Goal: Task Accomplishment & Management: Complete application form

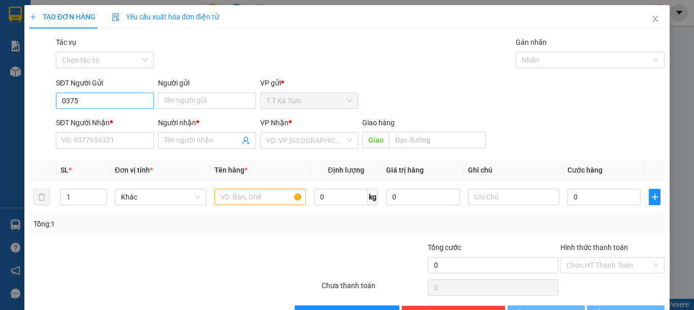
click at [104, 105] on input "0375" at bounding box center [105, 101] width 98 height 16
click at [82, 101] on input "0375" at bounding box center [105, 101] width 98 height 16
drag, startPoint x: 70, startPoint y: 102, endPoint x: 118, endPoint y: 106, distance: 48.0
click at [106, 106] on input "0375" at bounding box center [105, 101] width 98 height 16
click at [116, 105] on input "0375" at bounding box center [105, 101] width 98 height 16
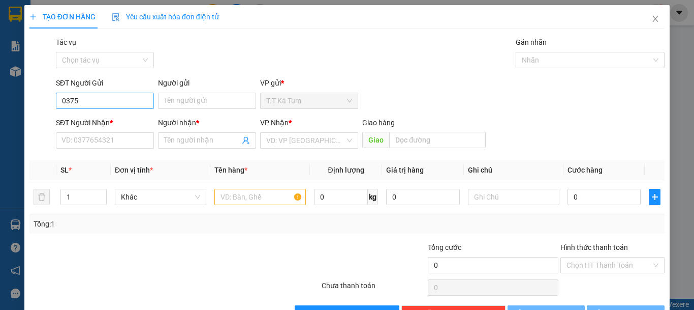
drag, startPoint x: 124, startPoint y: 105, endPoint x: 130, endPoint y: 105, distance: 6.1
click at [125, 105] on input "0375" at bounding box center [105, 101] width 98 height 16
click at [129, 102] on input "0375" at bounding box center [105, 101] width 98 height 16
click at [114, 102] on input "0375" at bounding box center [105, 101] width 98 height 16
drag, startPoint x: 112, startPoint y: 120, endPoint x: 130, endPoint y: 118, distance: 17.9
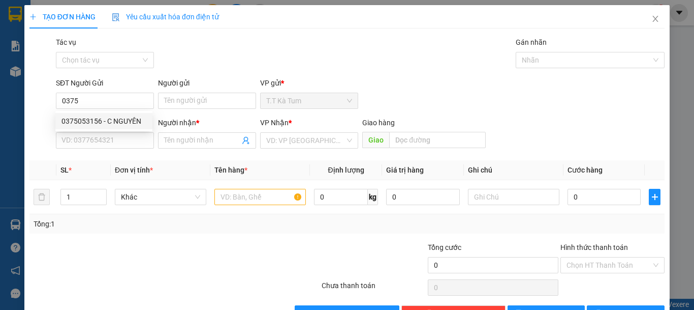
click at [114, 120] on div "0375053156 - C NGUYÊN" at bounding box center [104, 120] width 85 height 11
type input "0375053156"
type input "C NGUYÊN"
type input "0867895939"
type input "[PERSON_NAME]"
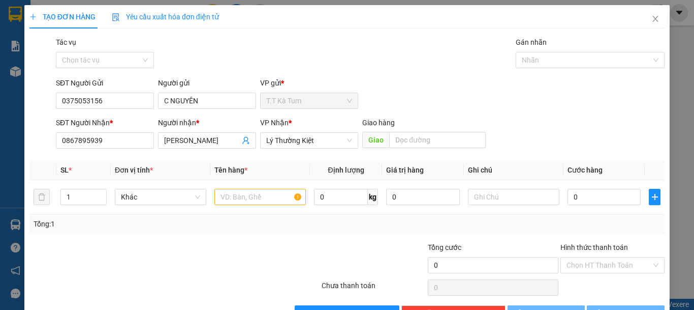
type input "100.000"
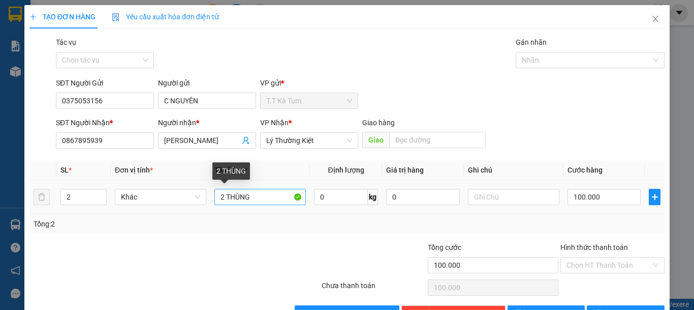
type input "0375053156"
click at [222, 196] on input "2 THÙNG" at bounding box center [261, 197] width 92 height 16
type input "1 THÙNG"
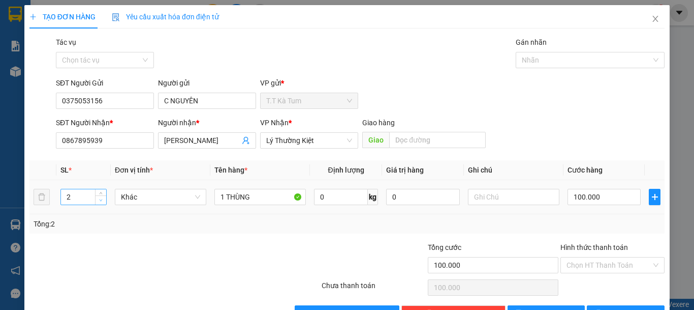
type input "1"
click at [96, 199] on span "Decrease Value" at bounding box center [100, 199] width 11 height 9
click at [595, 196] on input "100.000" at bounding box center [604, 197] width 73 height 16
type input "5"
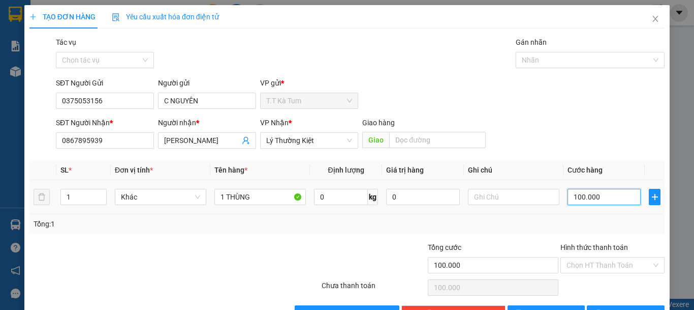
type input "5"
type input "50"
type input "500"
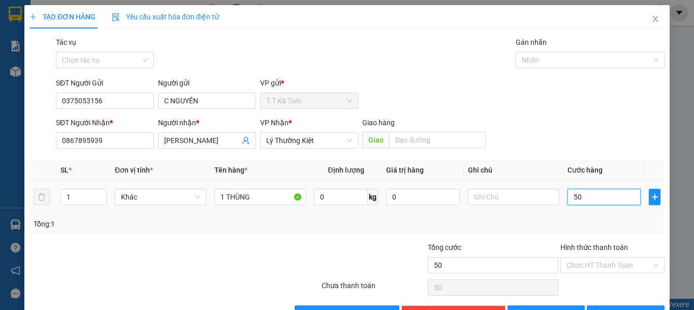
type input "500"
type input "5.000"
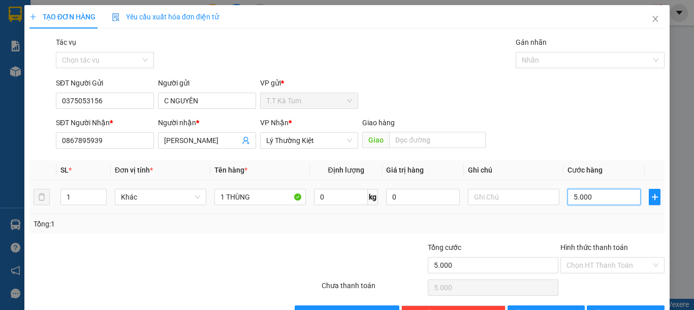
type input "50.000"
click at [600, 262] on input "Hình thức thanh toán" at bounding box center [609, 264] width 85 height 15
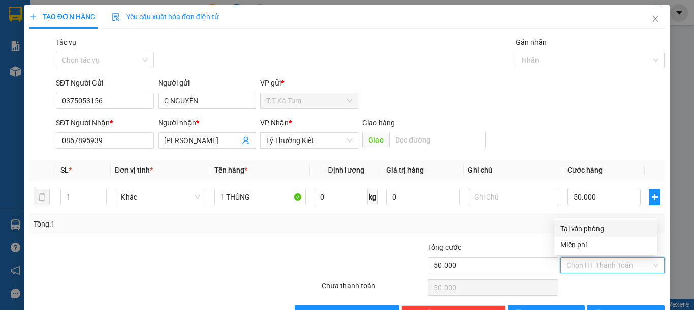
click at [581, 232] on div "Tại văn phòng" at bounding box center [606, 228] width 91 height 11
type input "0"
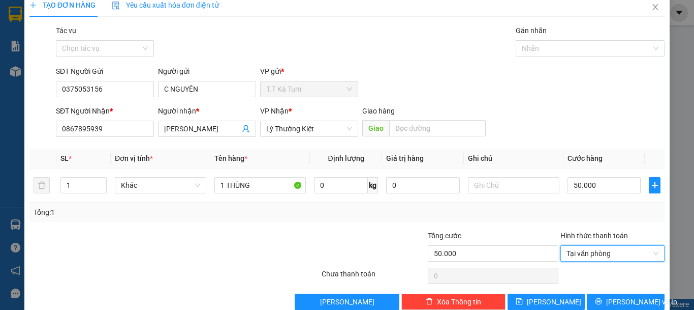
scroll to position [32, 0]
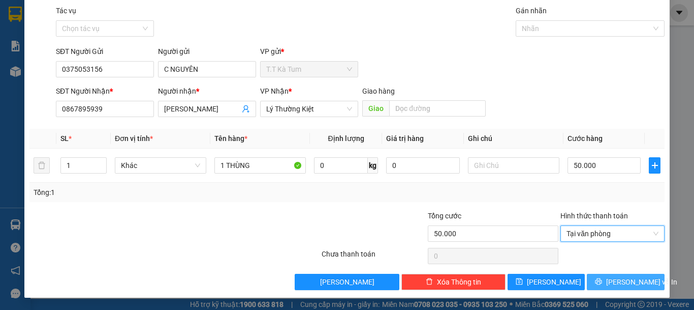
click at [611, 277] on span "[PERSON_NAME] và In" at bounding box center [642, 281] width 71 height 11
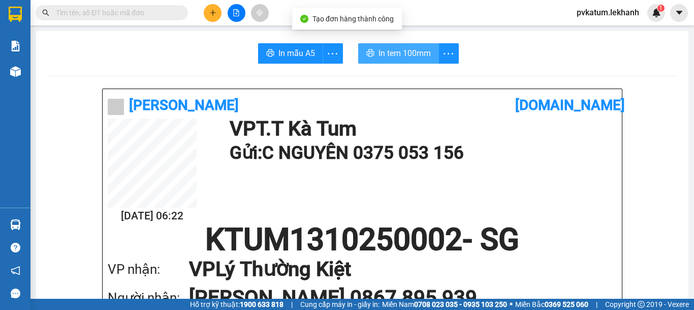
click at [398, 52] on span "In tem 100mm" at bounding box center [405, 53] width 52 height 13
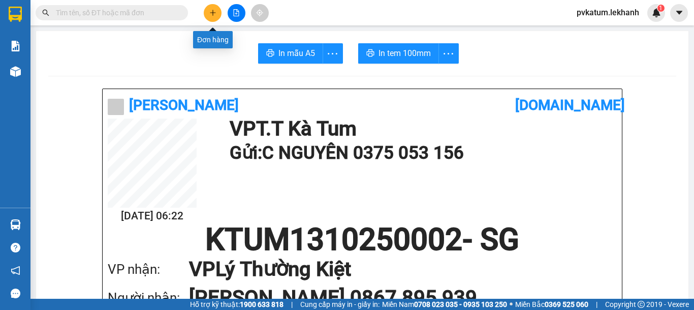
click at [219, 15] on button at bounding box center [213, 13] width 18 height 18
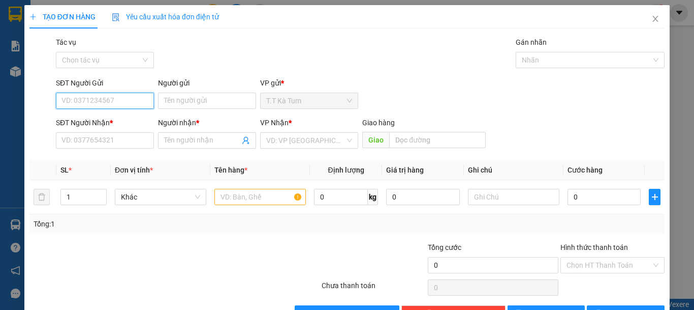
click at [125, 103] on input "SĐT Người Gửi" at bounding box center [105, 101] width 98 height 16
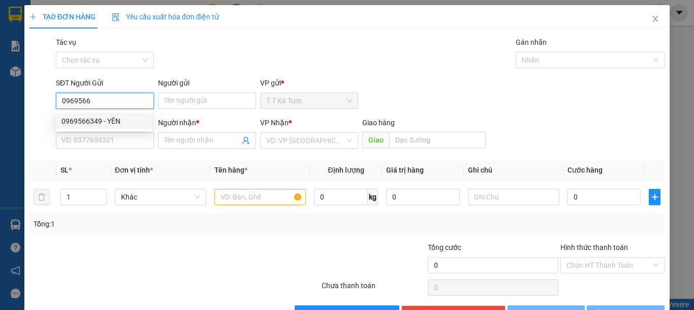
click at [129, 121] on div "0969566349 - YÊN" at bounding box center [104, 120] width 85 height 11
type input "0969566349"
type input "YÊN"
type input "0908057466"
type input "DỬNG"
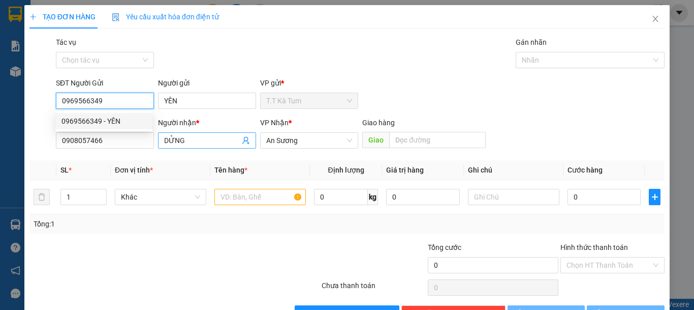
type input "50.000"
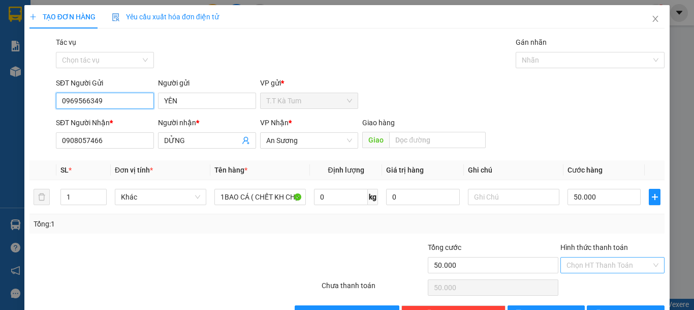
type input "0969566349"
click at [599, 264] on input "Hình thức thanh toán" at bounding box center [609, 264] width 85 height 15
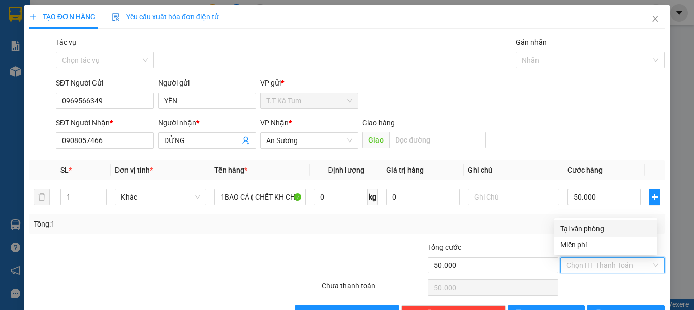
click at [585, 231] on div "Tại văn phòng" at bounding box center [606, 228] width 91 height 11
type input "0"
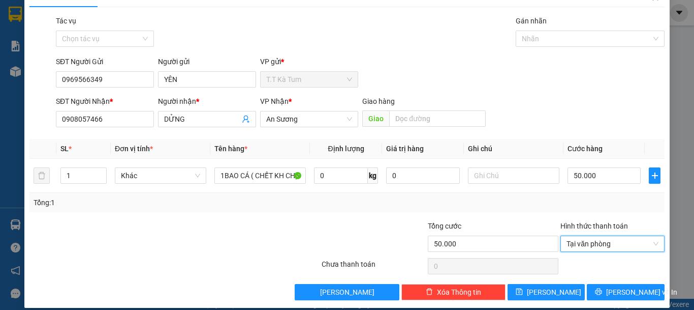
scroll to position [32, 0]
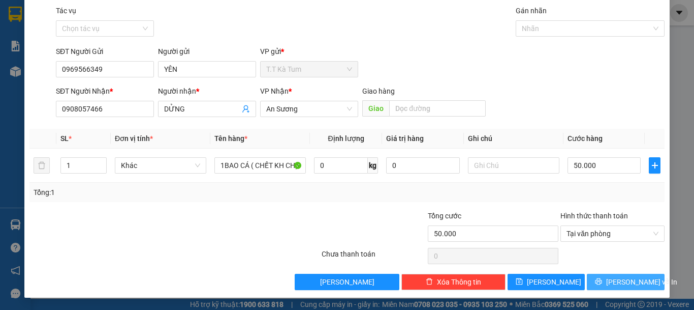
click at [613, 277] on span "[PERSON_NAME] và In" at bounding box center [642, 281] width 71 height 11
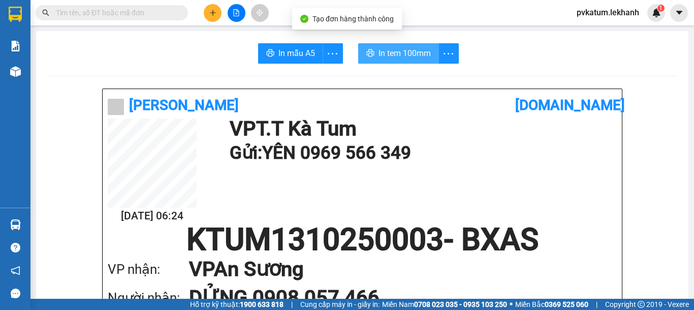
click at [384, 52] on span "In tem 100mm" at bounding box center [405, 53] width 52 height 13
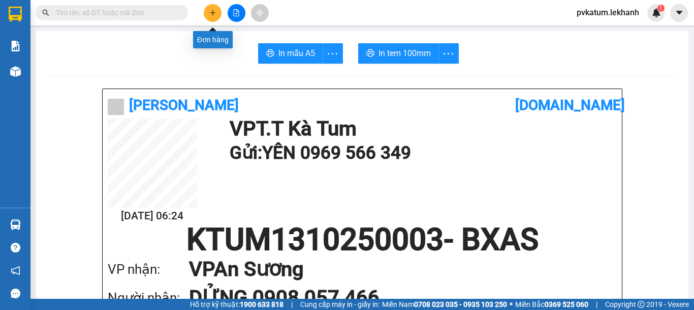
click at [210, 13] on icon "plus" at bounding box center [212, 12] width 7 height 7
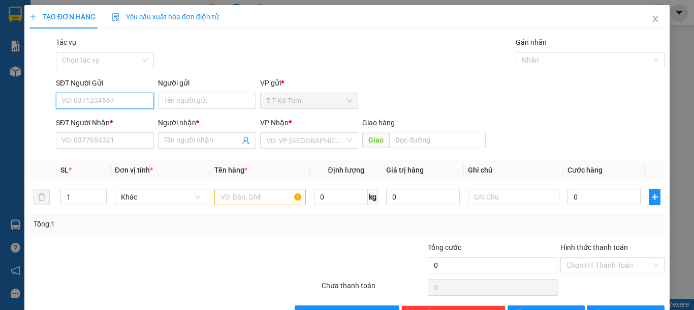
click at [128, 103] on input "SĐT Người Gửi" at bounding box center [105, 101] width 98 height 16
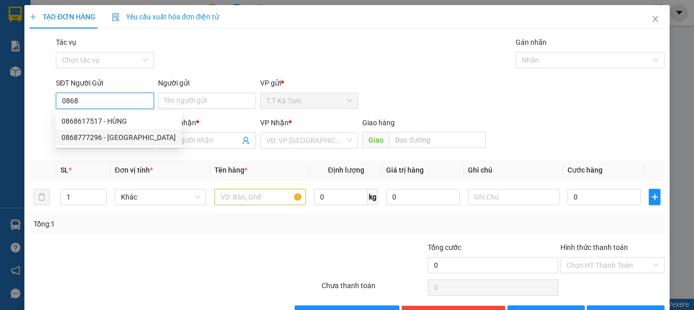
click at [124, 132] on div "0868777296 - [GEOGRAPHIC_DATA]" at bounding box center [119, 137] width 114 height 11
type input "0868777296"
type input "VIỆT NHA"
type input "0972155979"
type input "THANH LAD"
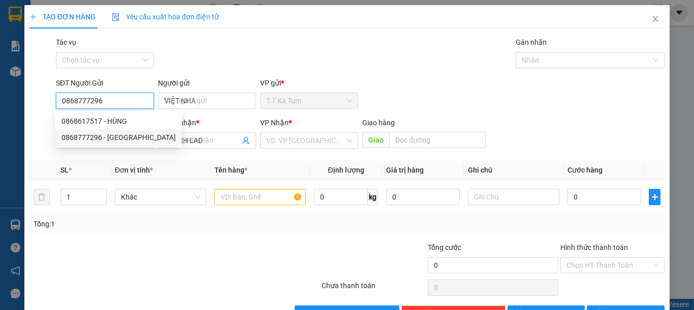
type input "30.000"
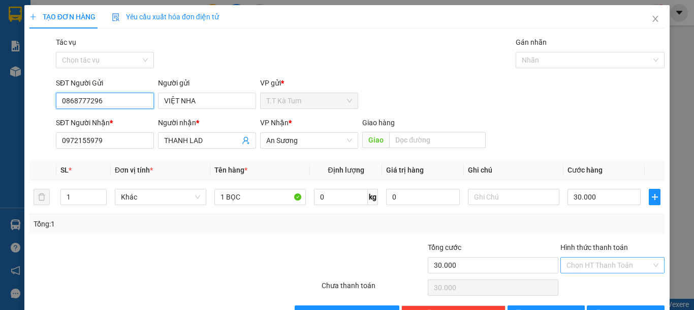
type input "0868777296"
click at [590, 262] on input "Hình thức thanh toán" at bounding box center [609, 264] width 85 height 15
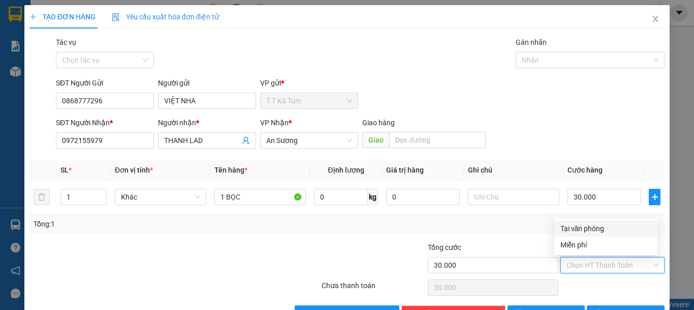
click at [590, 227] on div "Tại văn phòng" at bounding box center [606, 228] width 91 height 11
type input "0"
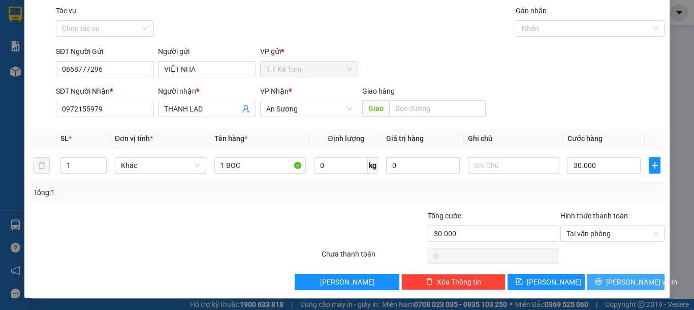
drag, startPoint x: 614, startPoint y: 280, endPoint x: 605, endPoint y: 264, distance: 18.2
click at [614, 278] on span "[PERSON_NAME] và In" at bounding box center [642, 281] width 71 height 11
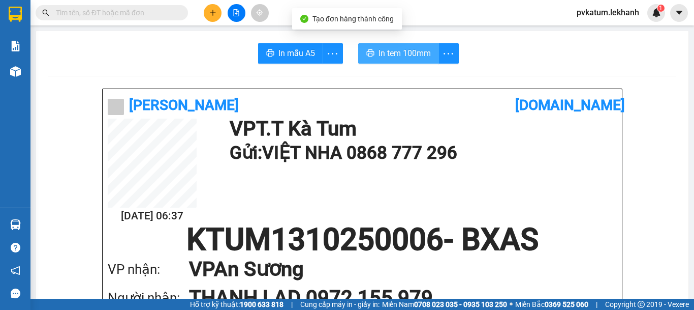
click at [415, 56] on span "In tem 100mm" at bounding box center [405, 53] width 52 height 13
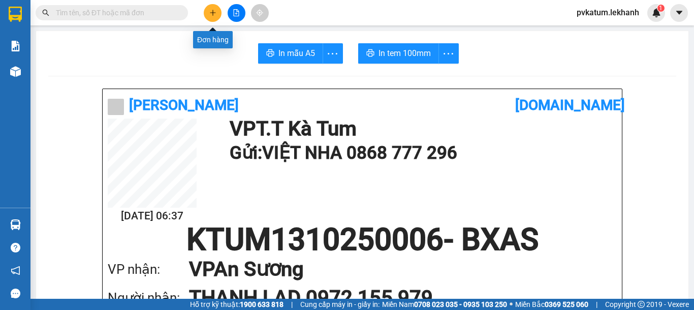
click at [212, 10] on icon "plus" at bounding box center [212, 12] width 7 height 7
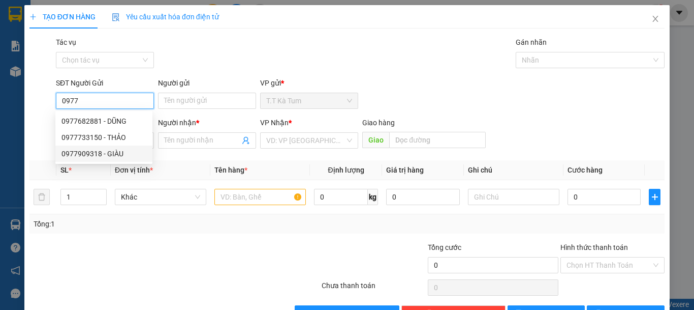
click at [104, 153] on div "0977909318 - GIÀU" at bounding box center [104, 153] width 85 height 11
type input "0977909318"
type input "GIÀU"
type input "0795730739"
type input "CHỊ TIỀN"
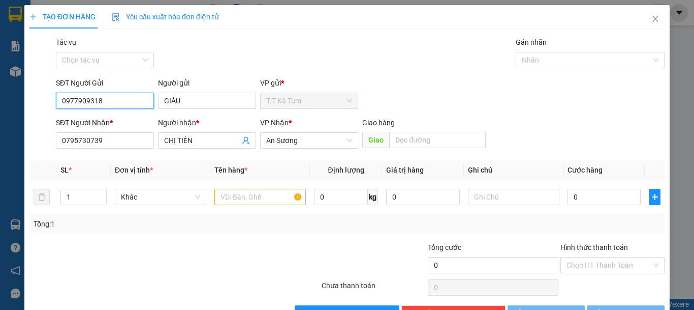
type input "30.000"
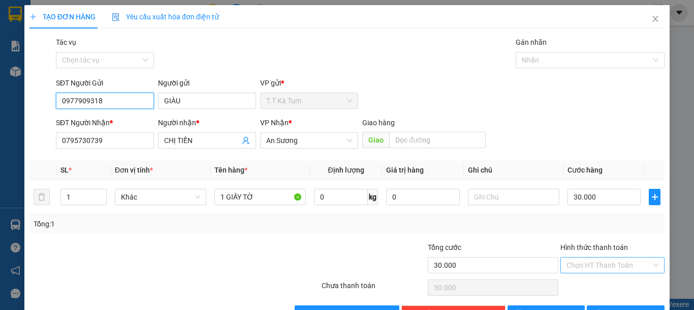
type input "0977909318"
click at [592, 263] on input "Hình thức thanh toán" at bounding box center [609, 264] width 85 height 15
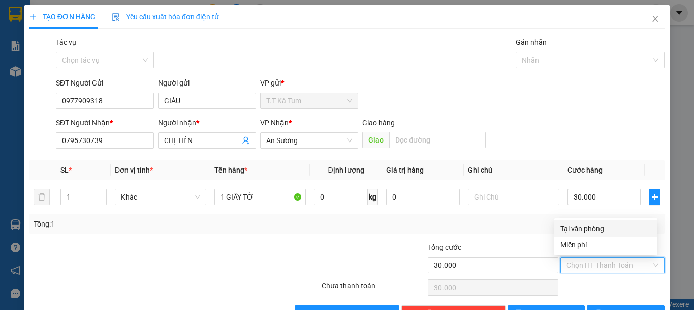
click at [590, 229] on div "Tại văn phòng" at bounding box center [606, 228] width 91 height 11
type input "0"
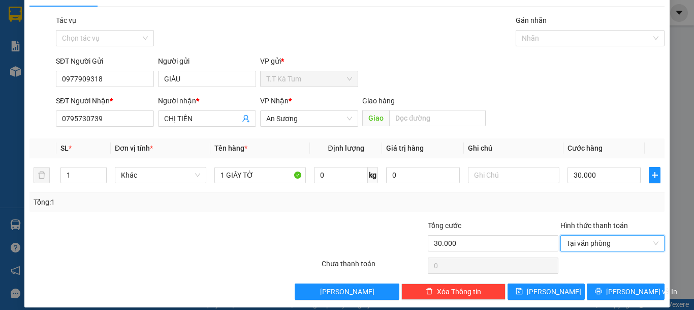
scroll to position [32, 0]
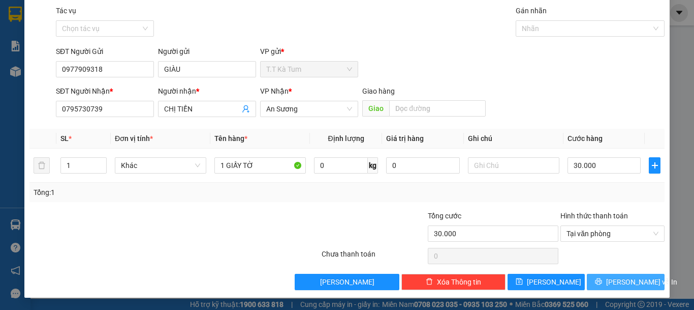
click at [613, 277] on span "[PERSON_NAME] và In" at bounding box center [642, 281] width 71 height 11
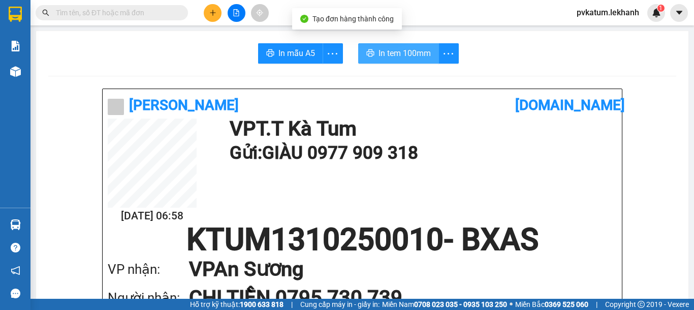
click at [400, 56] on span "In tem 100mm" at bounding box center [405, 53] width 52 height 13
